Goal: Information Seeking & Learning: Learn about a topic

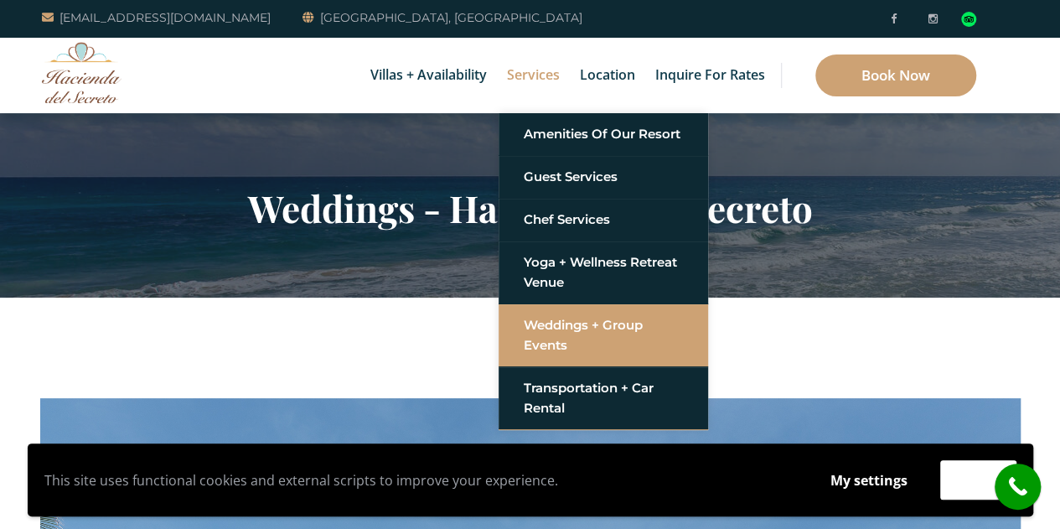
click at [633, 330] on link "Weddings + Group Events" at bounding box center [603, 335] width 159 height 50
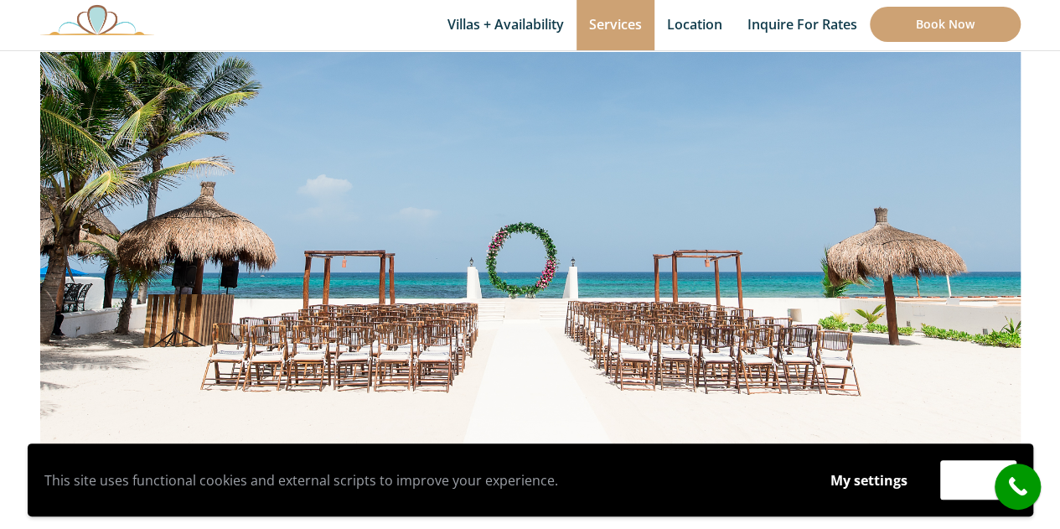
scroll to position [671, 0]
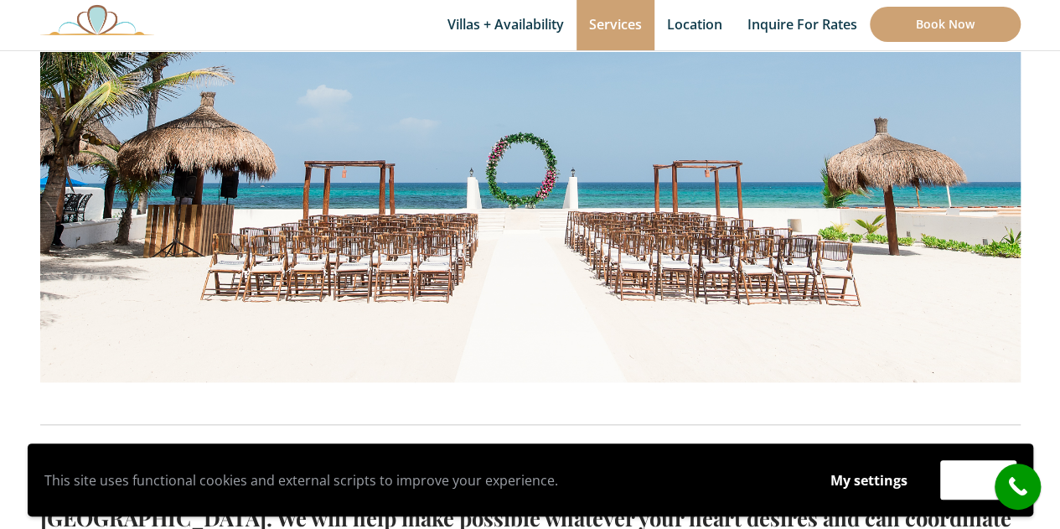
click at [966, 163] on img at bounding box center [530, 55] width 981 height 655
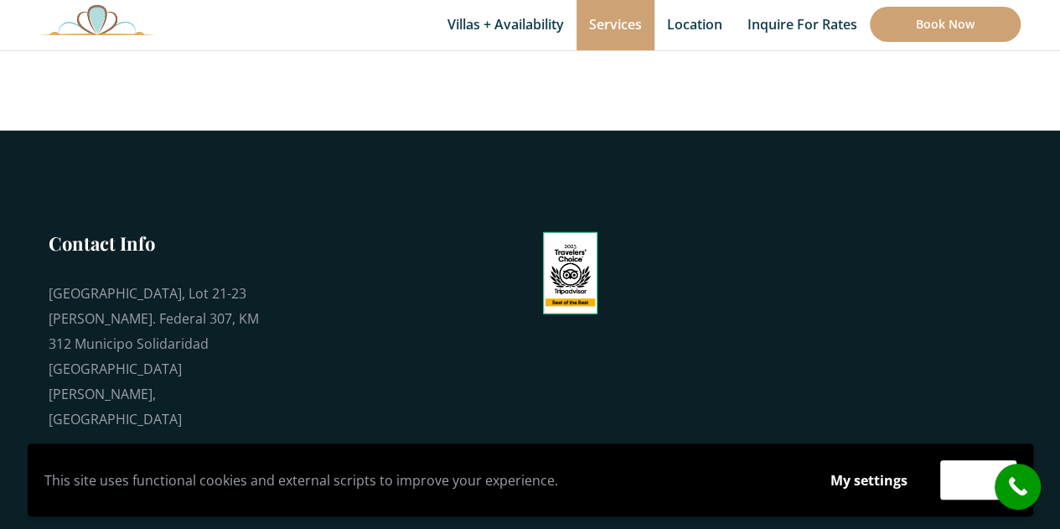
scroll to position [2241, 0]
